Goal: Browse casually

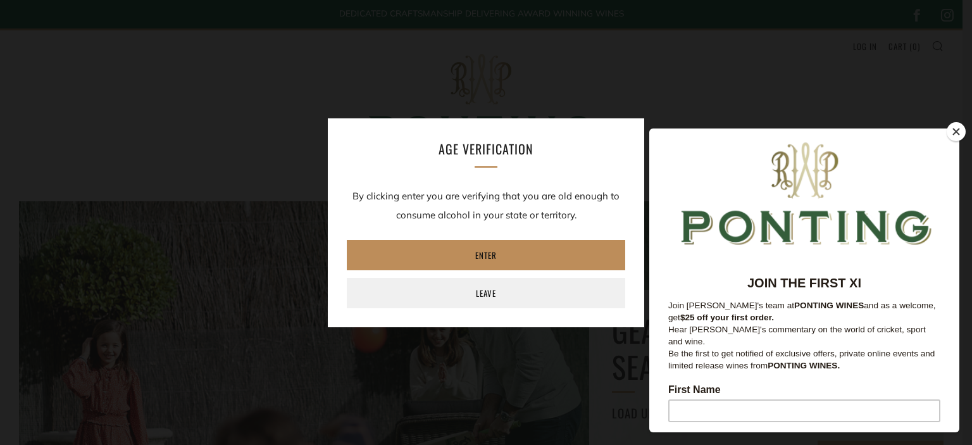
click at [481, 255] on link "Enter" at bounding box center [486, 255] width 278 height 30
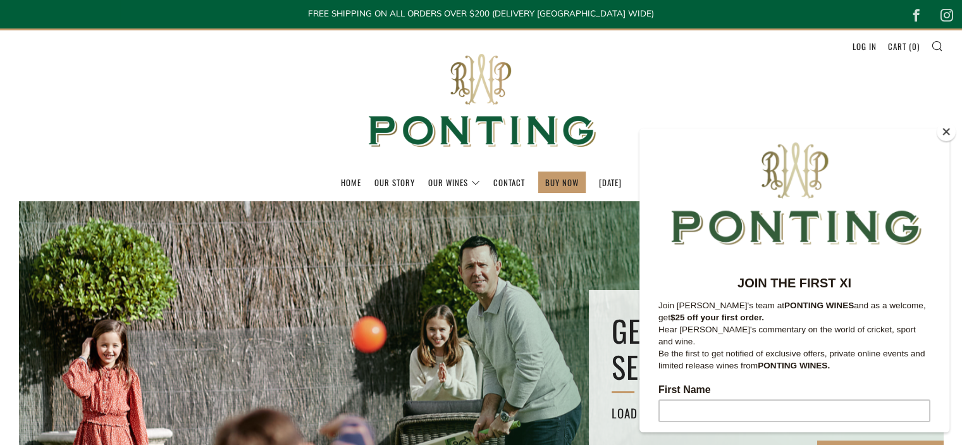
click at [943, 128] on button "Close" at bounding box center [946, 131] width 19 height 19
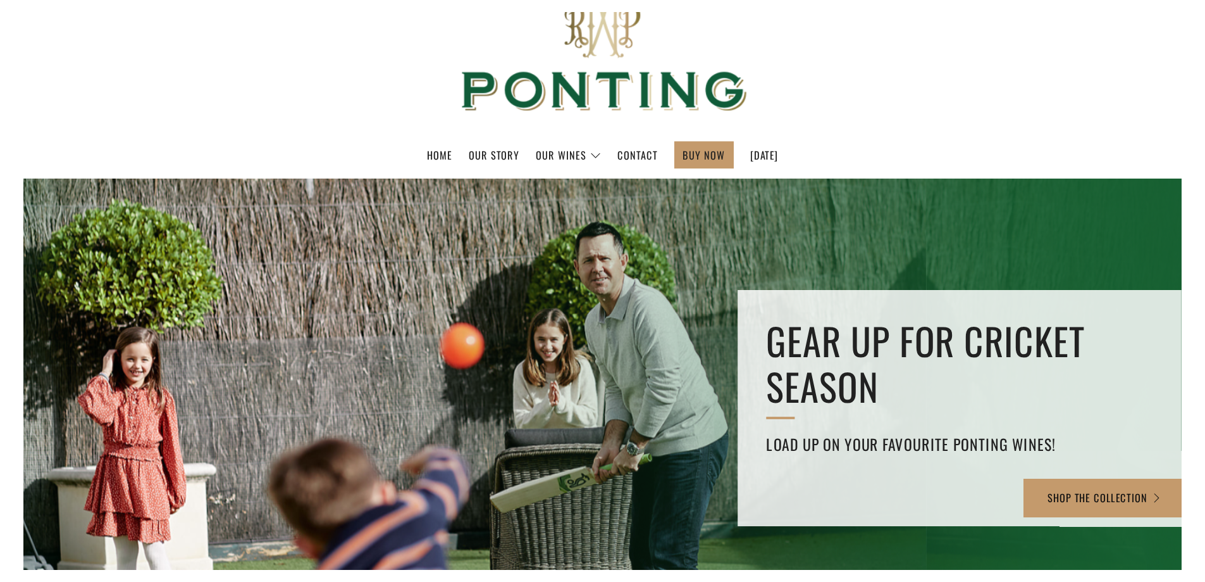
scroll to position [190, 0]
